Goal: Check status: Check status

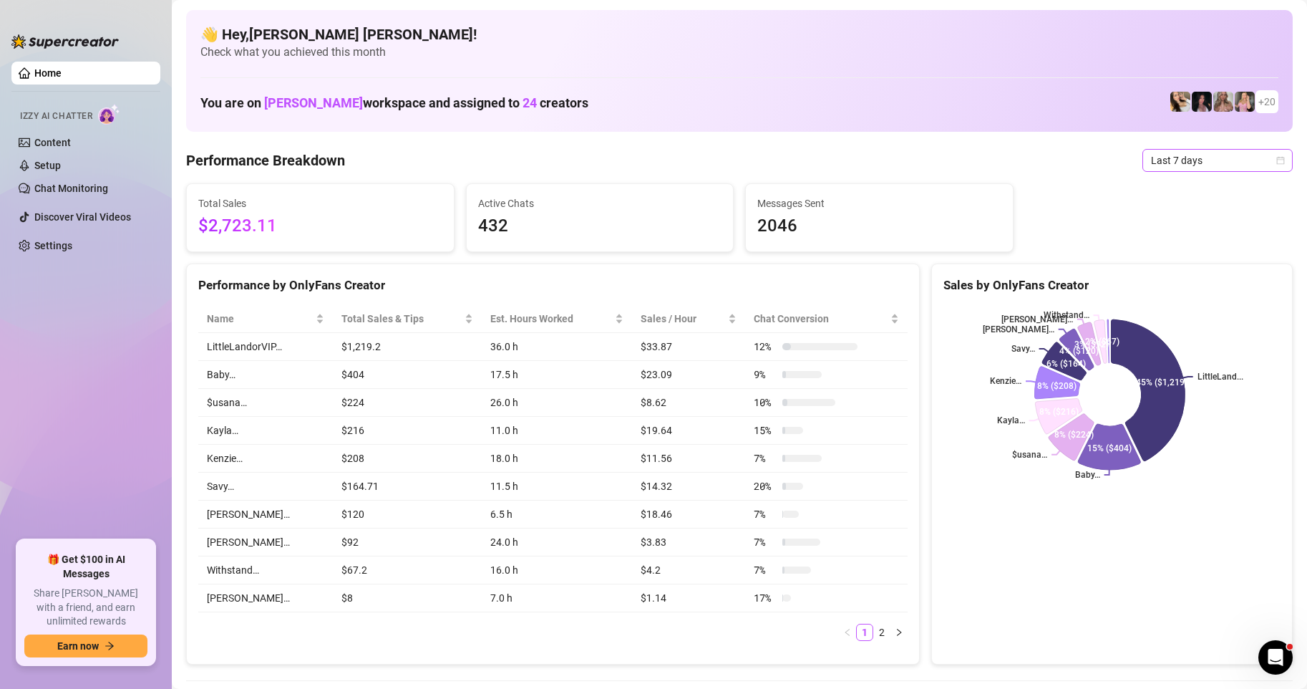
click at [1277, 163] on icon "calendar" at bounding box center [1281, 160] width 9 height 9
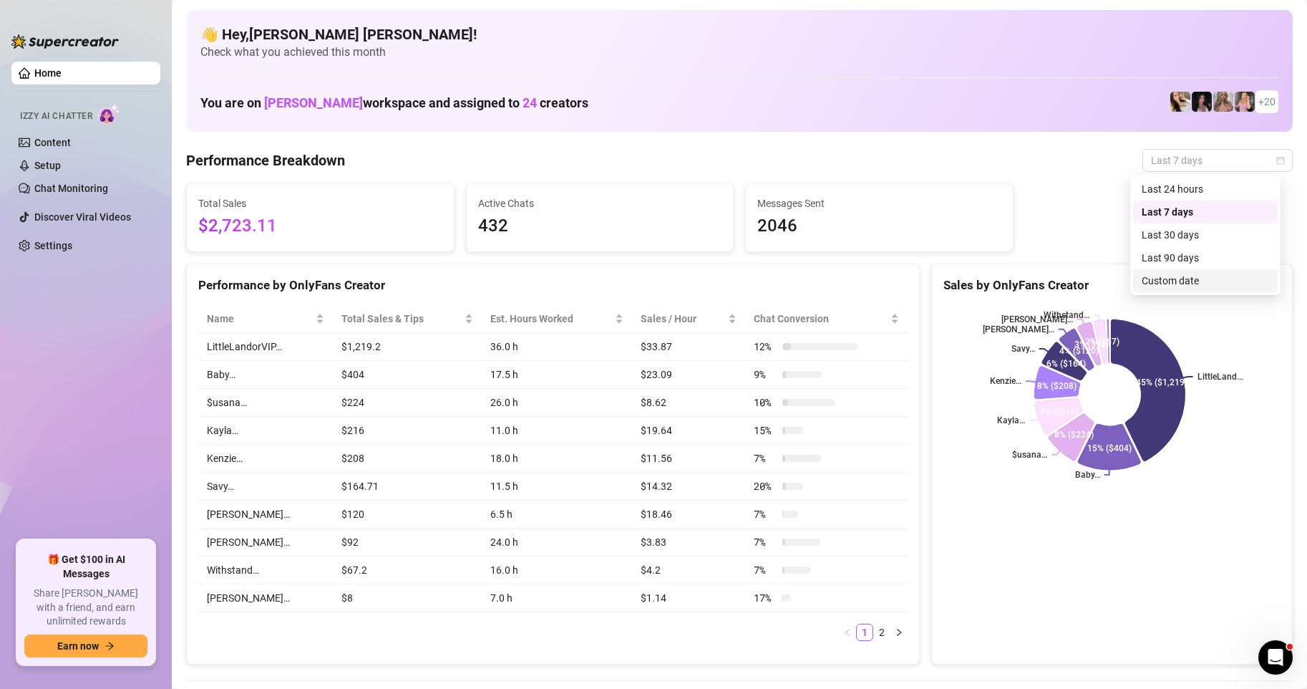
click at [1166, 284] on div "Custom date" at bounding box center [1205, 281] width 127 height 16
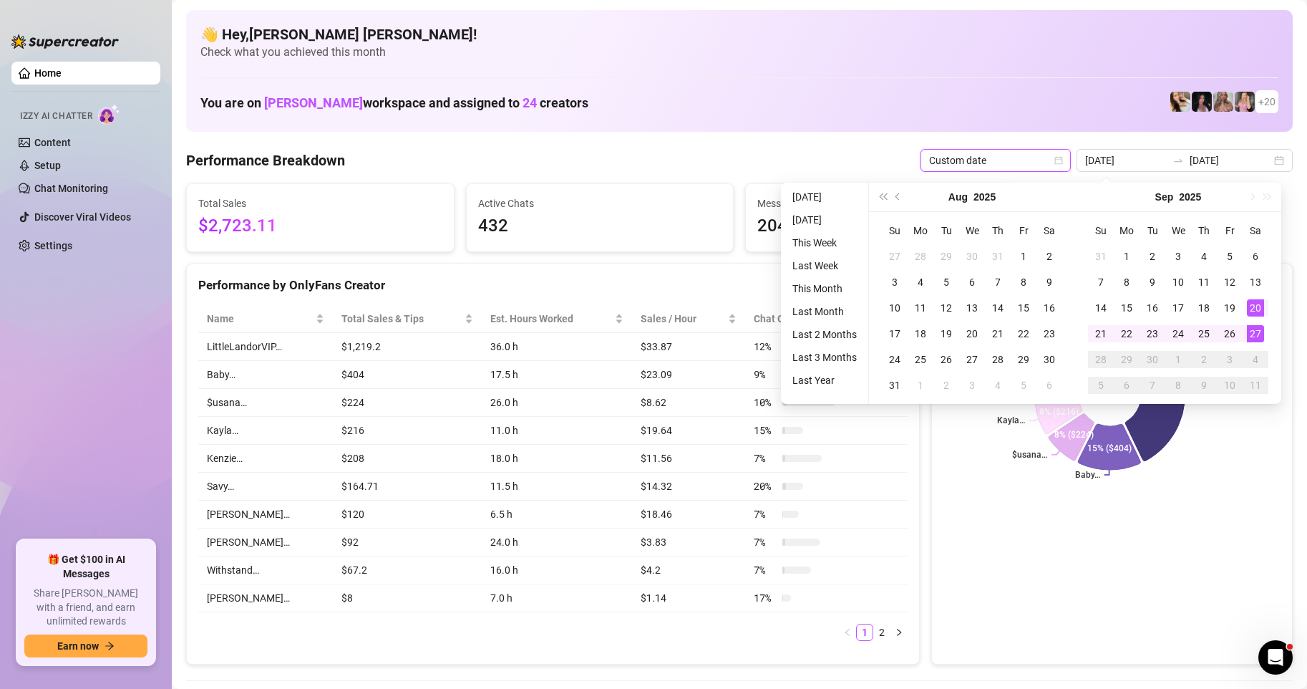
type input "[DATE]"
click at [1259, 334] on div "27" at bounding box center [1255, 333] width 17 height 17
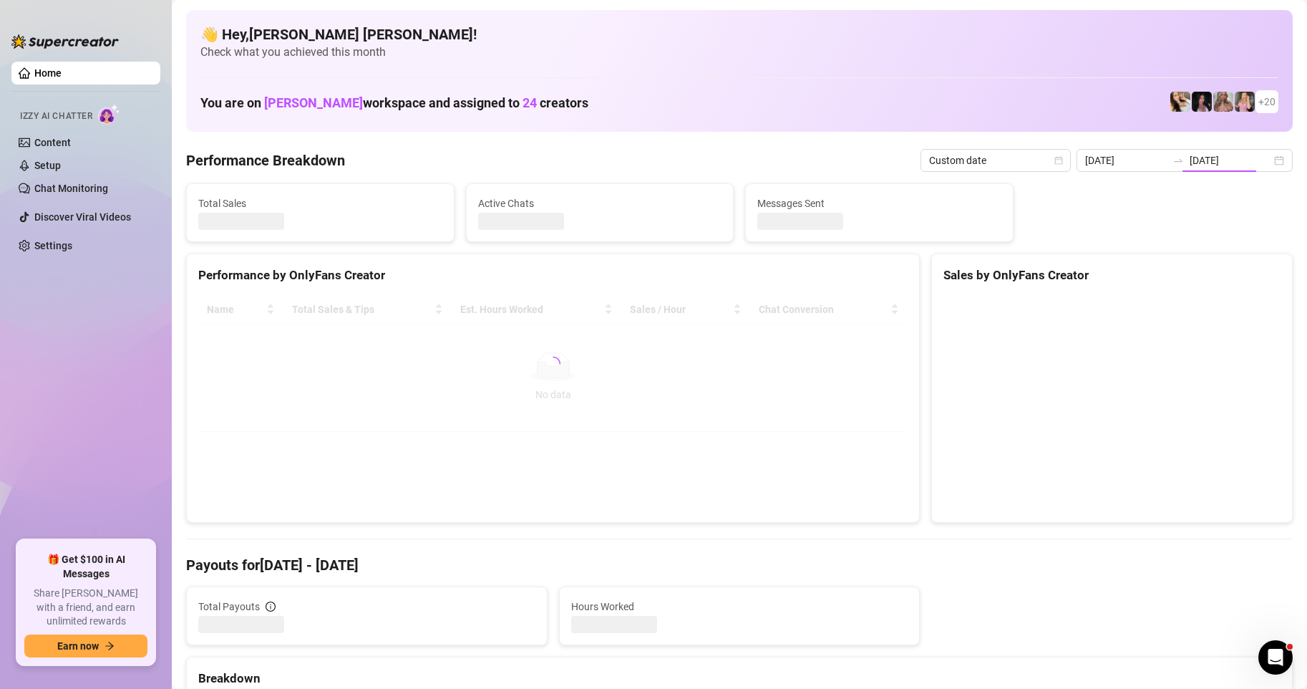
type input "[DATE]"
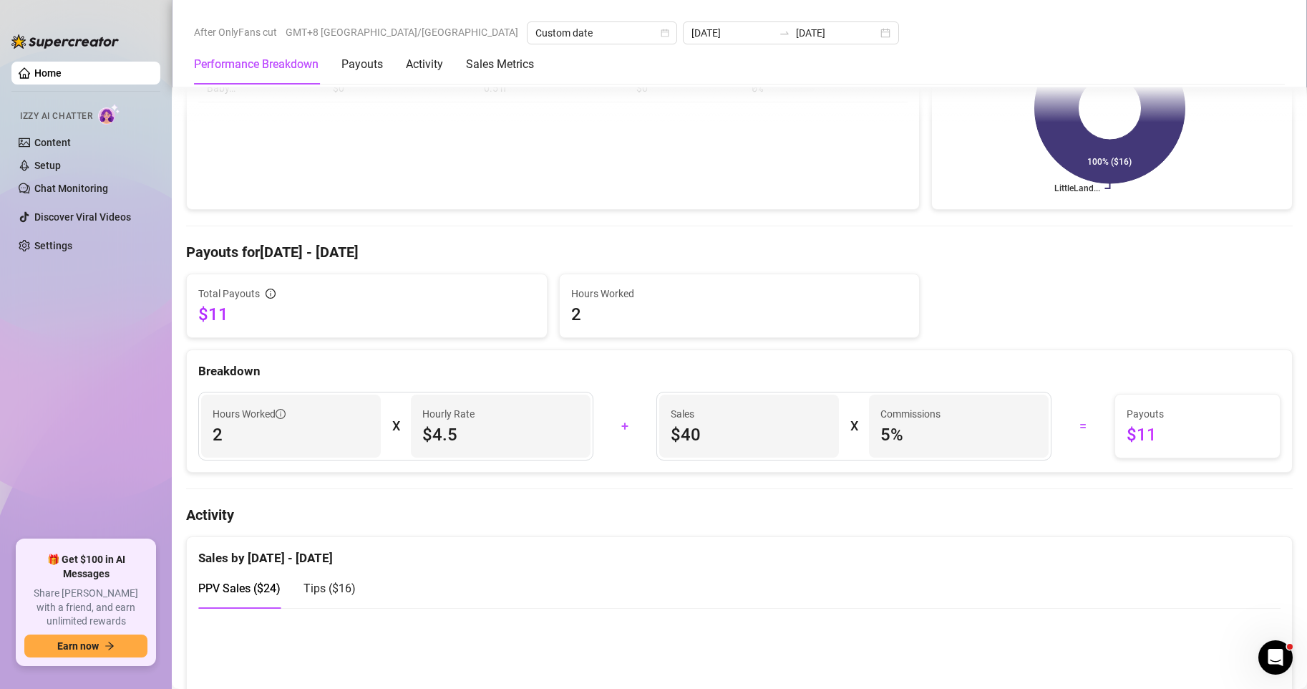
scroll to position [501, 0]
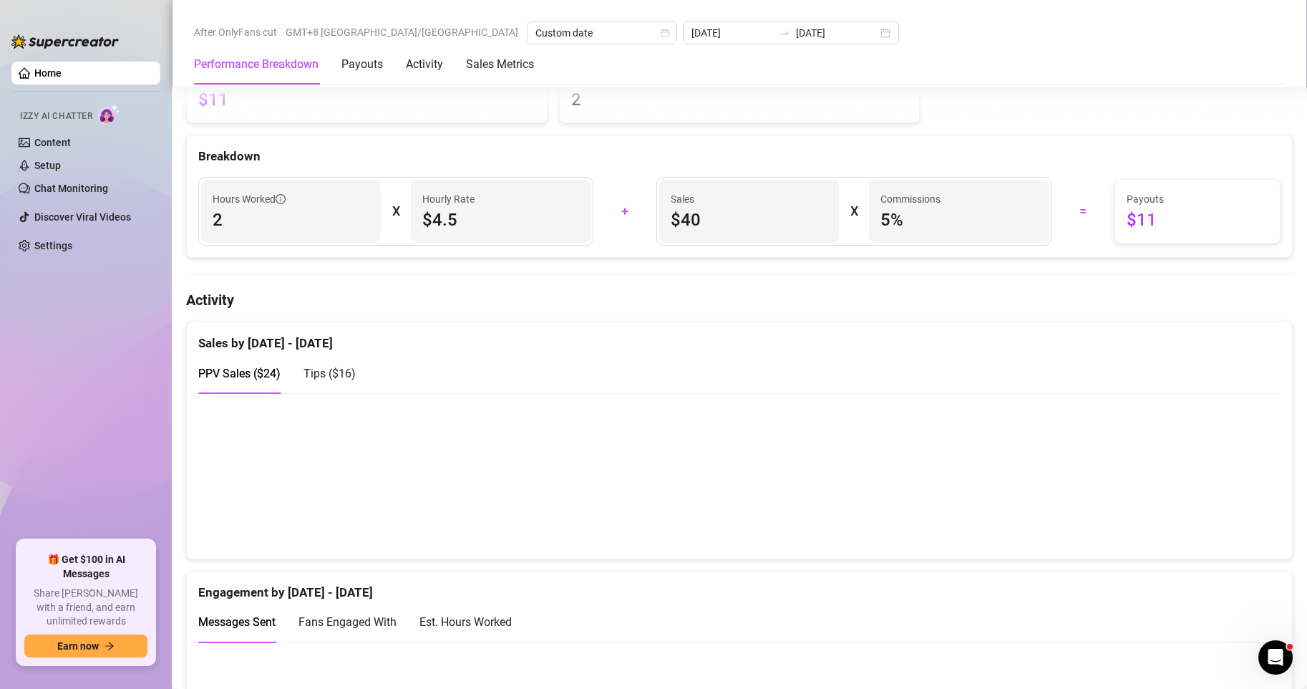
click at [339, 393] on div "Tips ( $16 )" at bounding box center [330, 373] width 52 height 41
click at [335, 382] on div "Tips ( $16 )" at bounding box center [330, 373] width 52 height 41
click at [265, 371] on span "PPV Sales ( $24 )" at bounding box center [239, 374] width 82 height 14
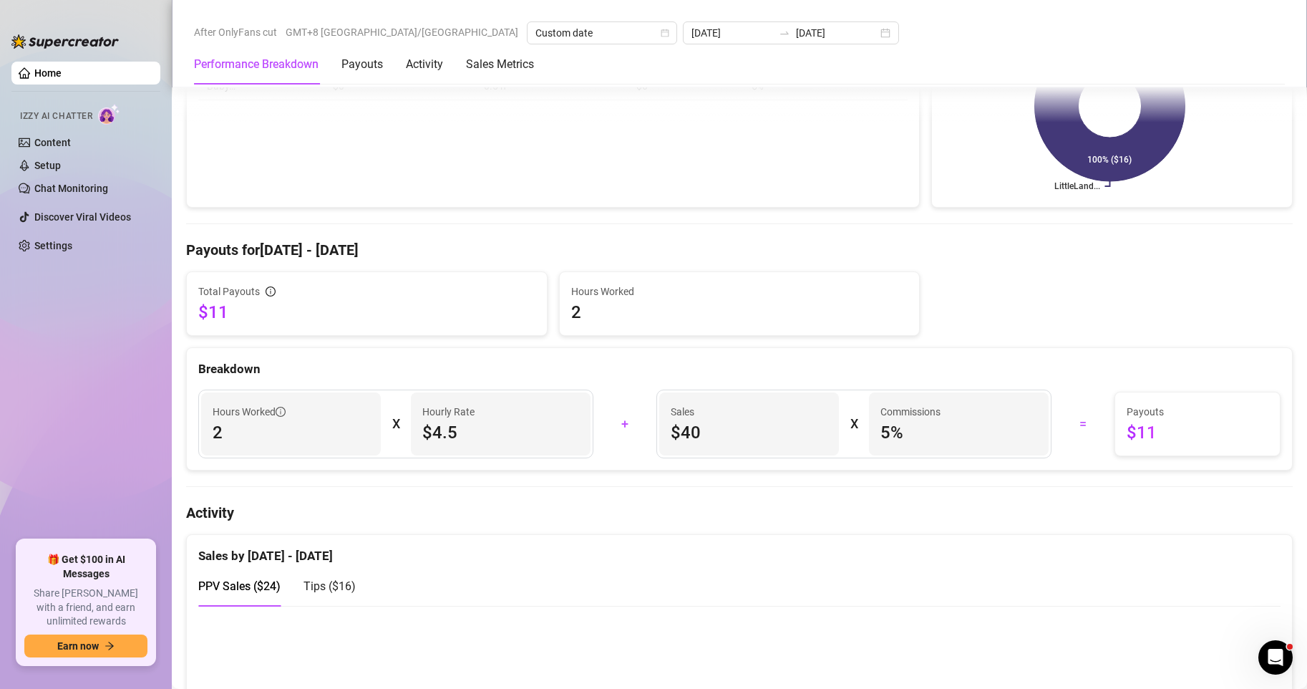
scroll to position [358, 0]
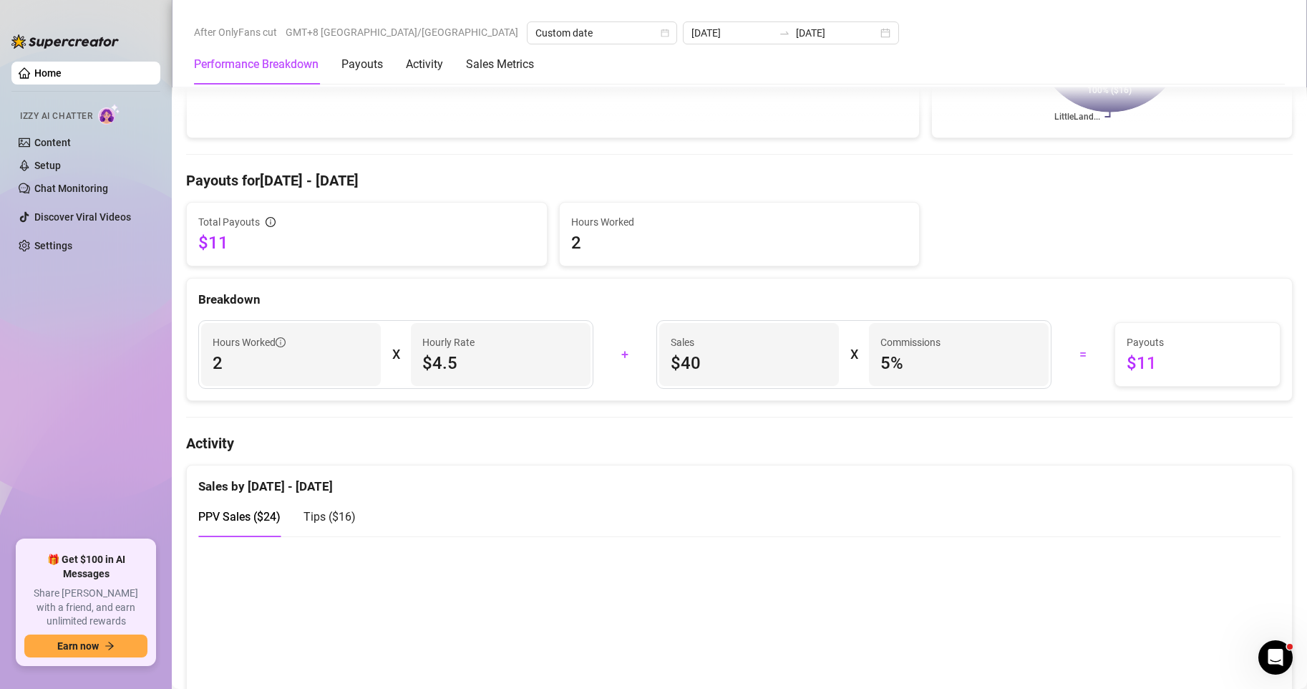
click at [357, 525] on div "PPV Sales ( $24 ) Tips ( $16 )" at bounding box center [739, 516] width 1083 height 41
click at [343, 521] on span "Tips ( $16 )" at bounding box center [330, 517] width 52 height 14
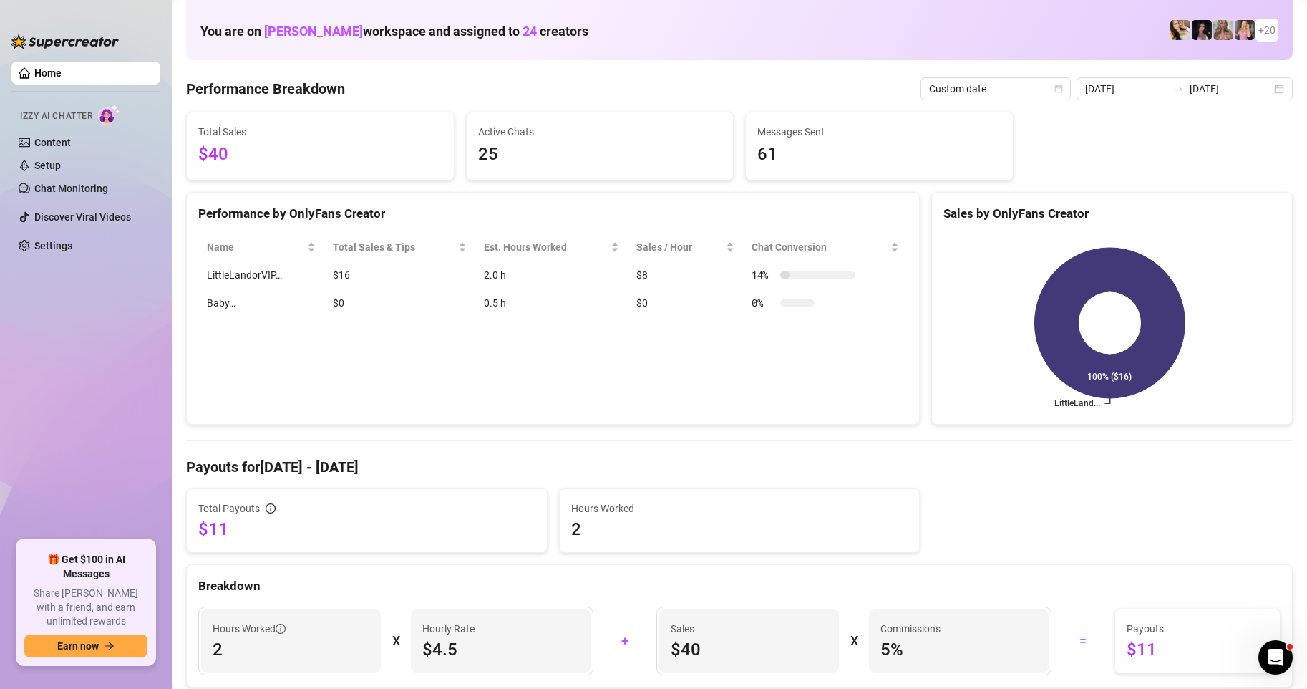
scroll to position [0, 0]
